Goal: Task Accomplishment & Management: Manage account settings

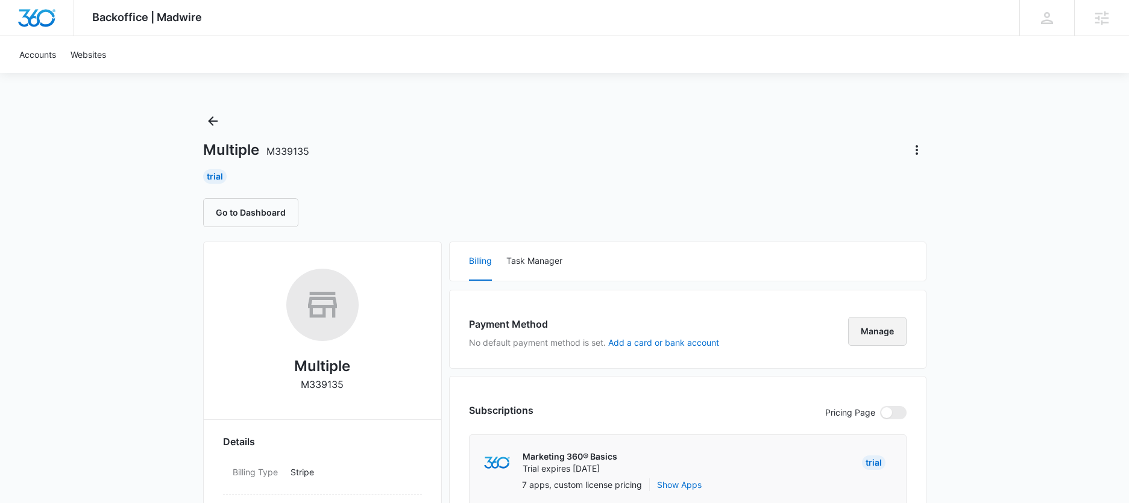
click at [881, 339] on button "Manage" at bounding box center [877, 331] width 58 height 29
click at [867, 343] on button "Manage" at bounding box center [877, 331] width 58 height 29
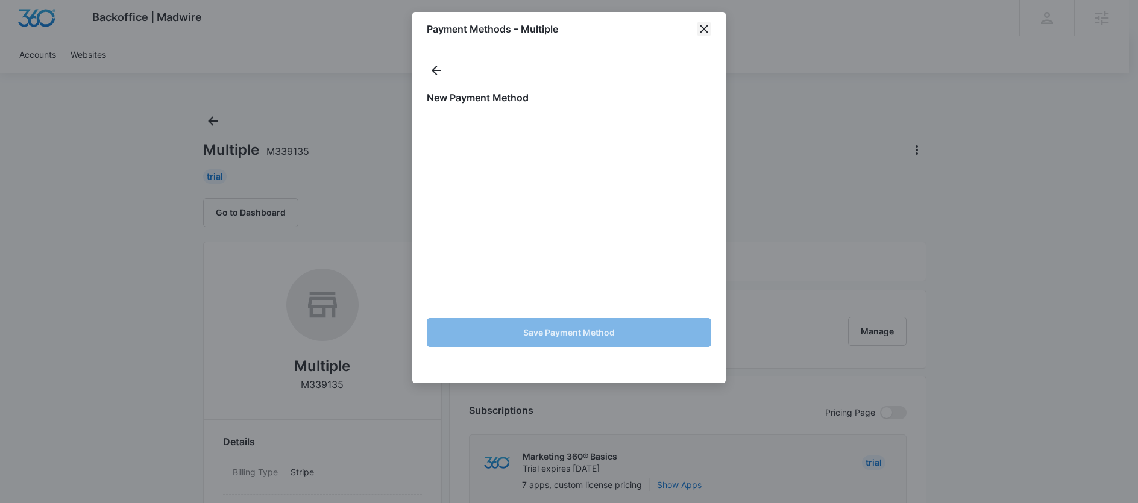
click at [708, 24] on icon "close" at bounding box center [704, 29] width 14 height 14
